Goal: Information Seeking & Learning: Learn about a topic

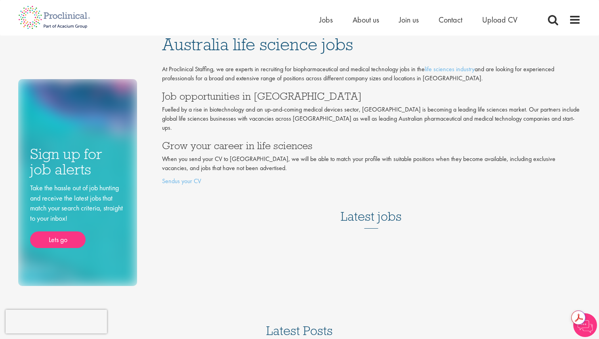
click at [320, 303] on div "Sign up for job alerts Lets go" at bounding box center [299, 325] width 599 height 650
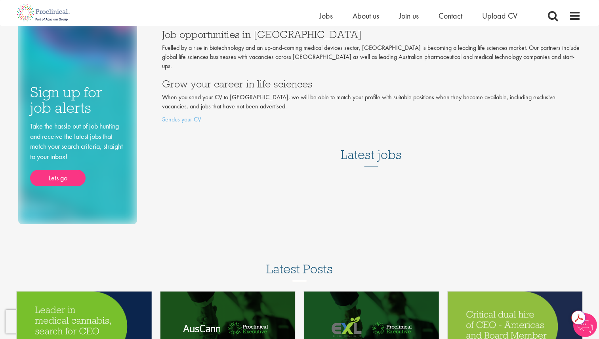
scroll to position [65, 0]
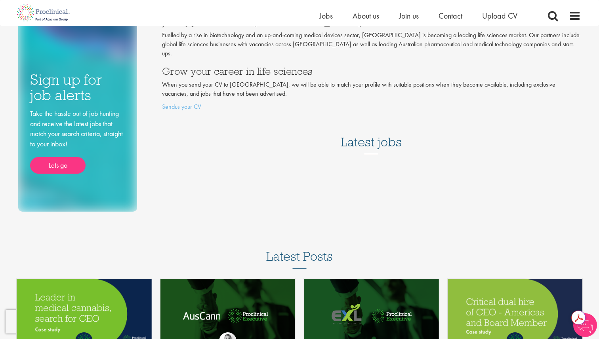
click at [374, 137] on h3 "Latest jobs" at bounding box center [370, 135] width 61 height 39
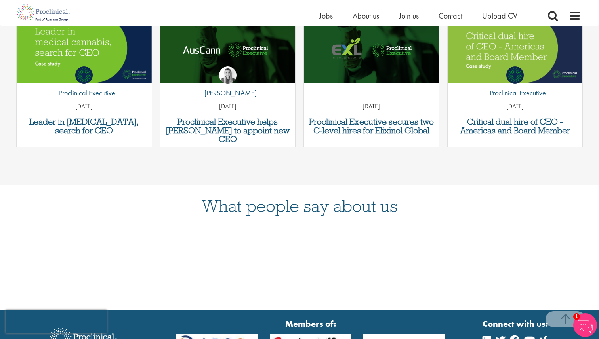
scroll to position [417, 0]
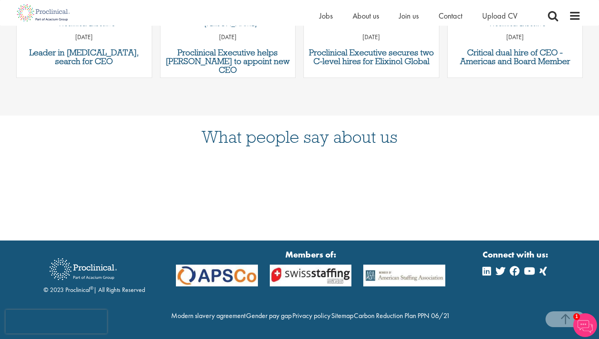
click at [581, 11] on div "Home Jobs About us Join us Contact Upload CV" at bounding box center [299, 13] width 574 height 26
click at [574, 16] on span at bounding box center [575, 16] width 12 height 12
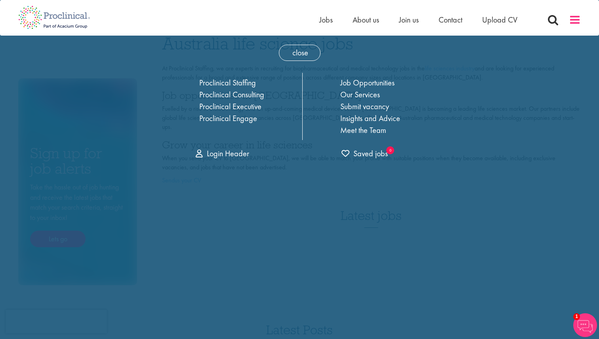
scroll to position [0, 0]
click at [380, 87] on link "Job Opportunities" at bounding box center [367, 83] width 54 height 10
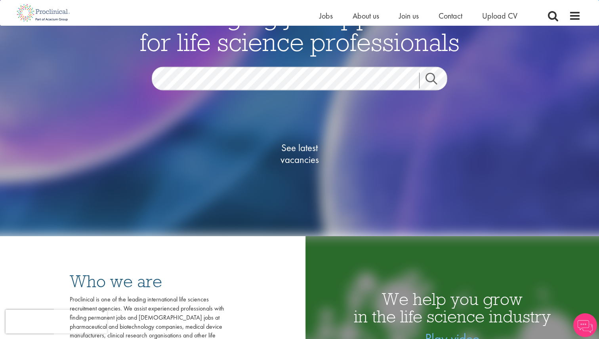
scroll to position [114, 0]
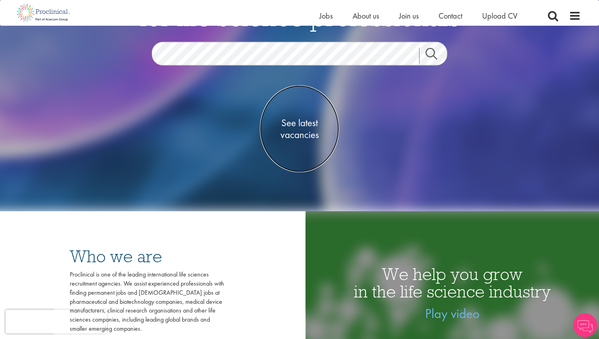
click at [299, 122] on span "See latest vacancies" at bounding box center [299, 129] width 79 height 24
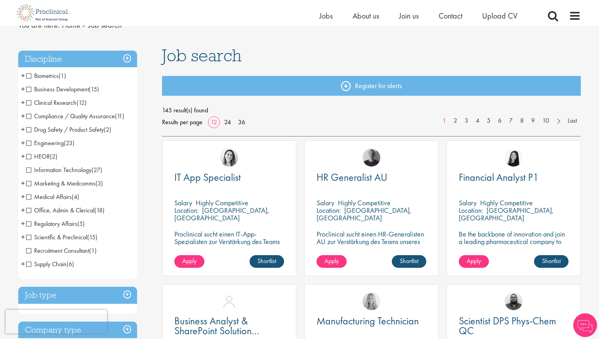
scroll to position [37, 0]
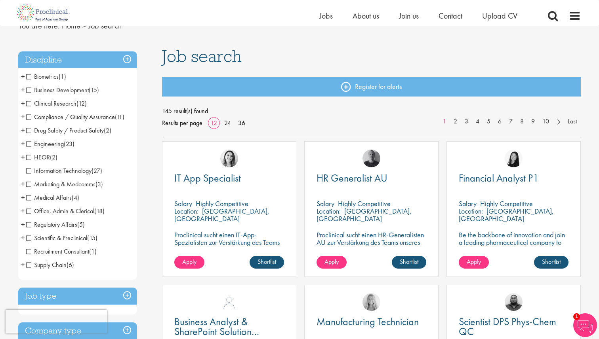
click at [30, 92] on span "Business Development" at bounding box center [57, 90] width 63 height 8
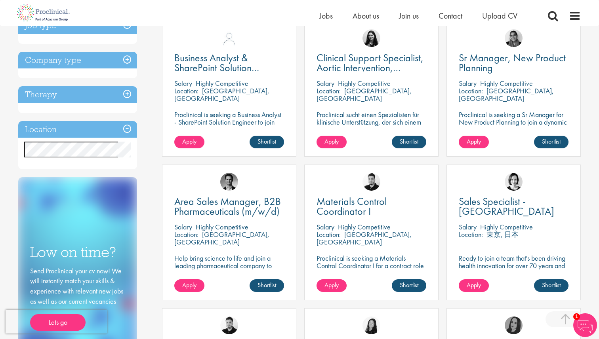
scroll to position [166, 0]
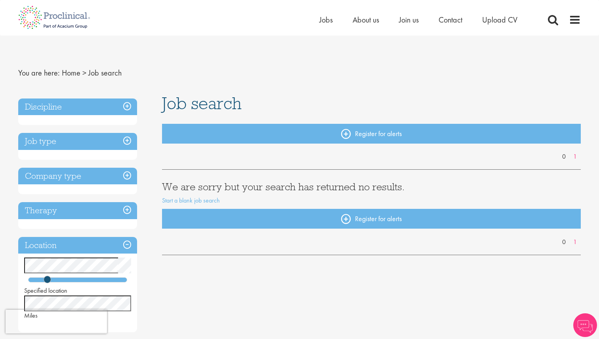
click at [95, 108] on h3 "Discipline" at bounding box center [77, 107] width 119 height 17
click at [126, 108] on h3 "Discipline" at bounding box center [77, 107] width 119 height 17
click at [115, 150] on div "Job type" at bounding box center [77, 146] width 119 height 27
click at [116, 142] on h3 "Job type" at bounding box center [77, 141] width 119 height 17
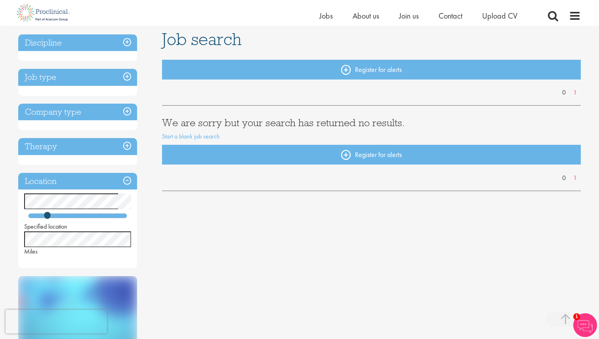
scroll to position [21, 0]
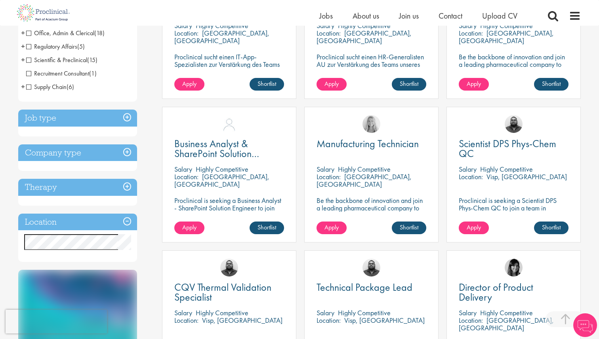
scroll to position [216, 0]
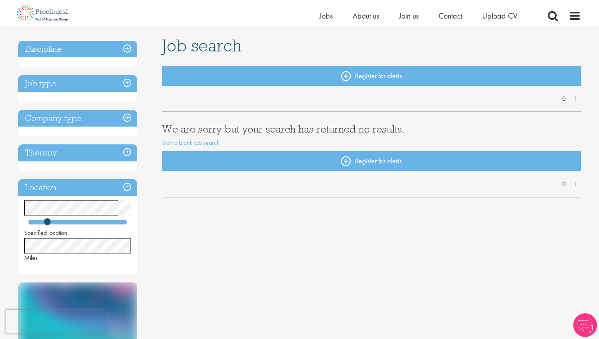
scroll to position [49, 0]
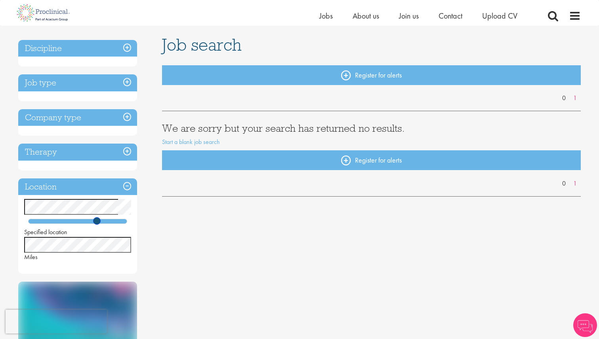
click at [97, 221] on div at bounding box center [77, 221] width 99 height 5
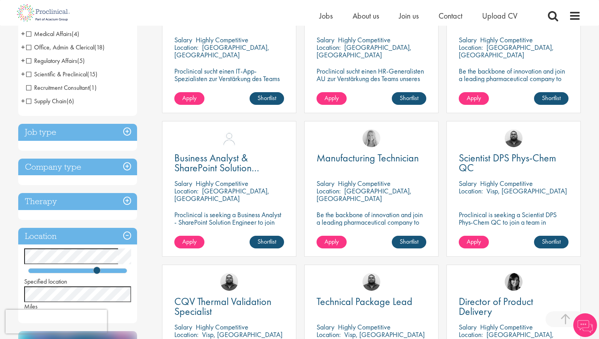
scroll to position [207, 0]
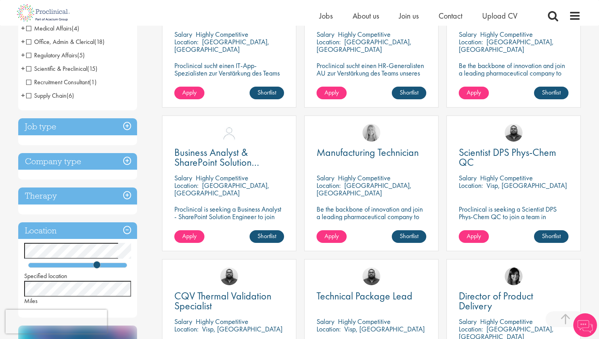
click at [79, 268] on div "Specified location Miles" at bounding box center [77, 274] width 119 height 63
click at [68, 266] on div at bounding box center [77, 265] width 99 height 5
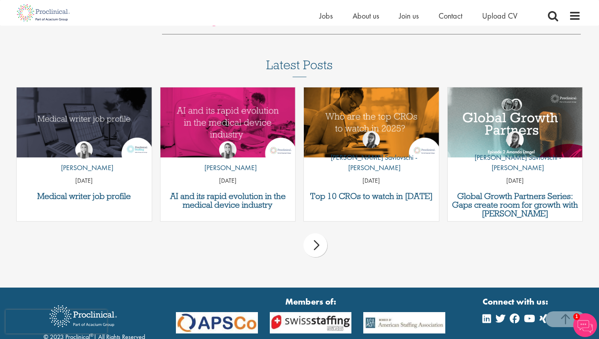
scroll to position [755, 0]
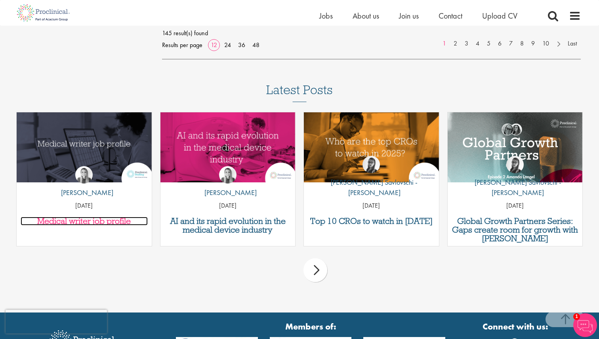
click at [118, 221] on h3 "Medical writer job profile" at bounding box center [84, 221] width 127 height 9
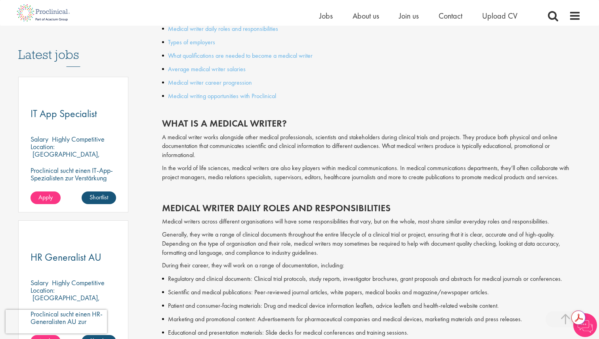
scroll to position [424, 0]
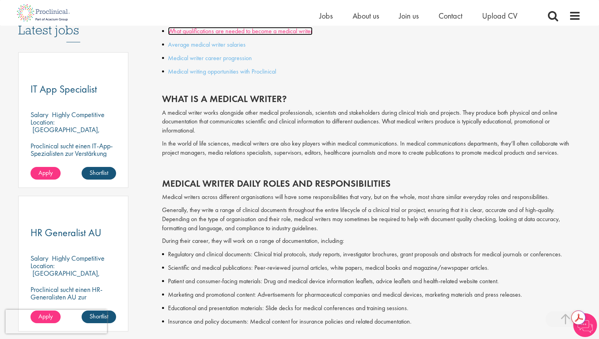
click at [285, 32] on link "What qualifications are needed to become a medical writer" at bounding box center [240, 31] width 145 height 8
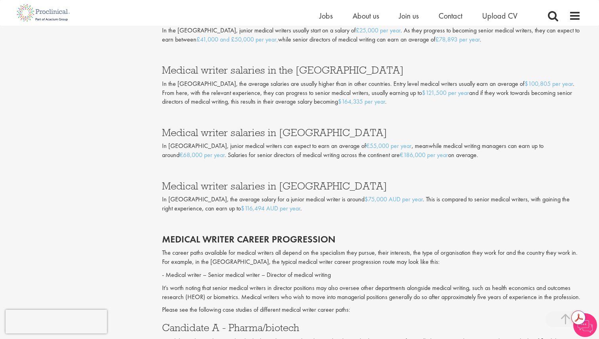
scroll to position [1223, 0]
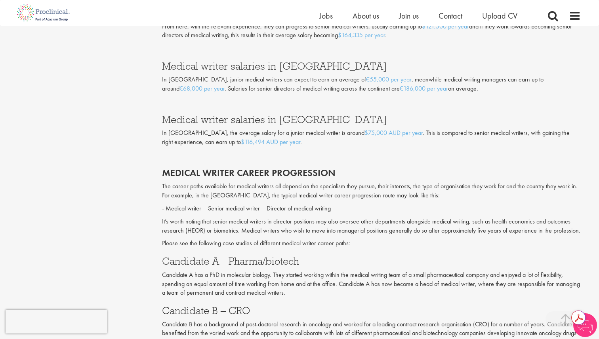
scroll to position [424, 0]
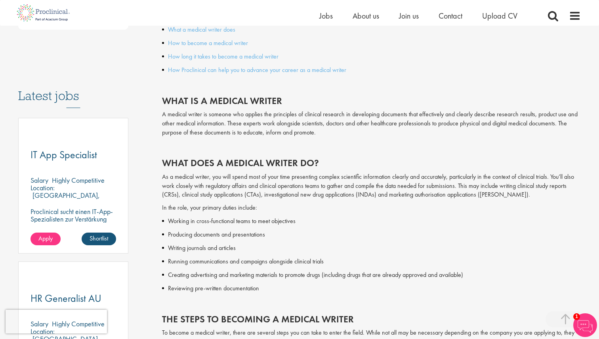
scroll to position [310, 0]
